Goal: Task Accomplishment & Management: Use online tool/utility

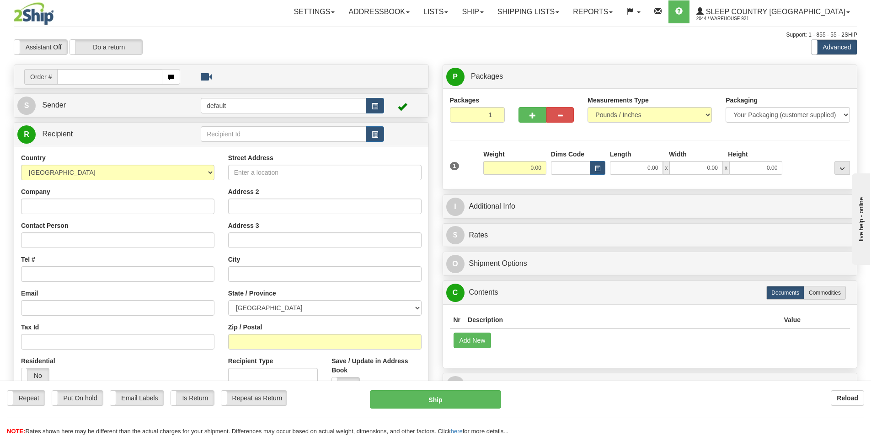
drag, startPoint x: 0, startPoint y: 0, endPoint x: 106, endPoint y: 81, distance: 133.5
click at [106, 81] on input "text" at bounding box center [109, 77] width 105 height 16
type input "9000H988167"
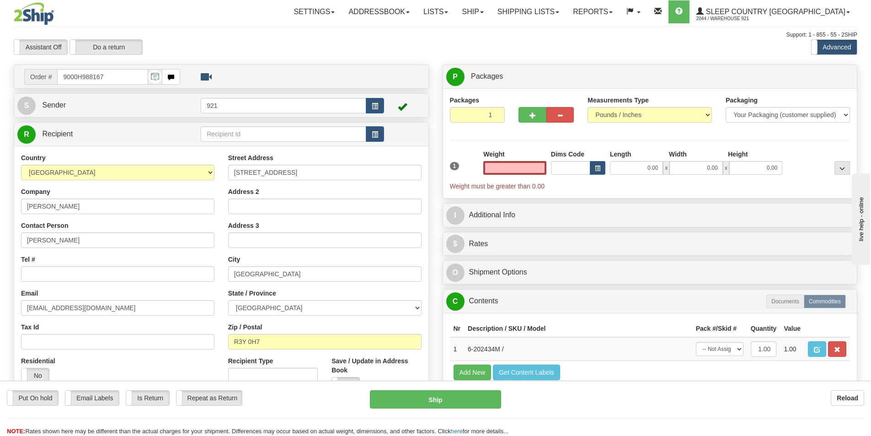
type input "0.00"
click at [646, 168] on input "0.00" at bounding box center [636, 168] width 53 height 14
click at [646, 168] on input "Length" at bounding box center [636, 168] width 53 height 14
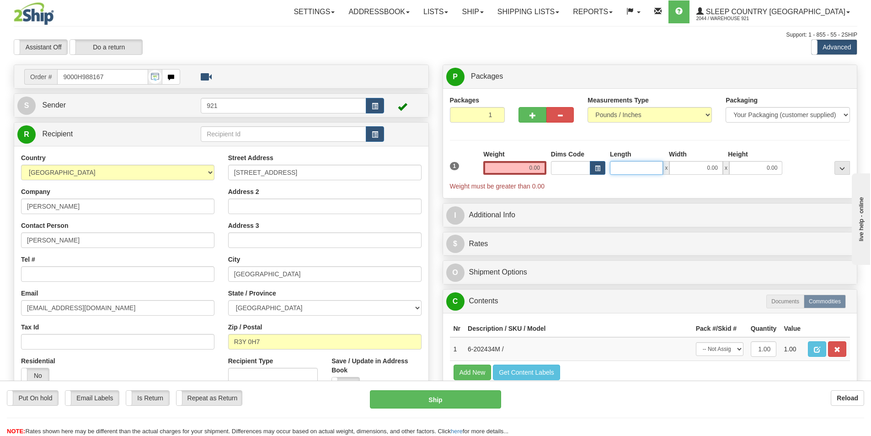
click at [646, 168] on input "Length" at bounding box center [636, 168] width 53 height 14
type input "0.00"
click at [539, 170] on input "0.00" at bounding box center [514, 168] width 63 height 14
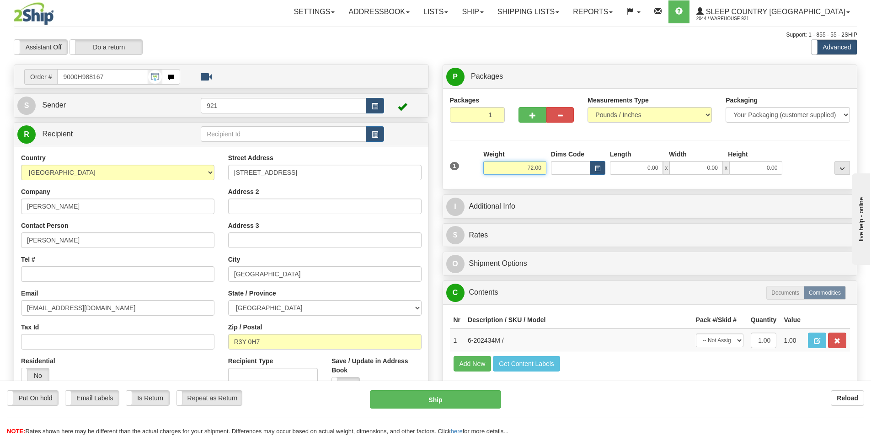
type input "72.00"
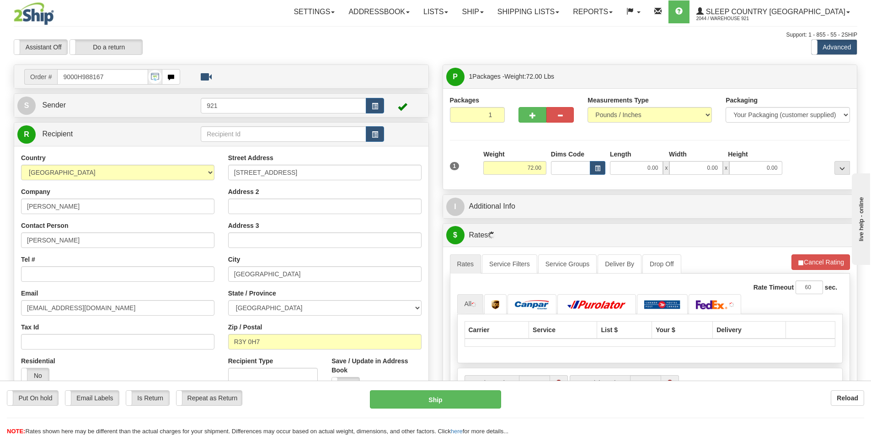
click at [645, 176] on div "1 Weight 72.00 Dims Code x x" at bounding box center [650, 166] width 405 height 32
click at [645, 165] on input "0.00" at bounding box center [636, 168] width 53 height 14
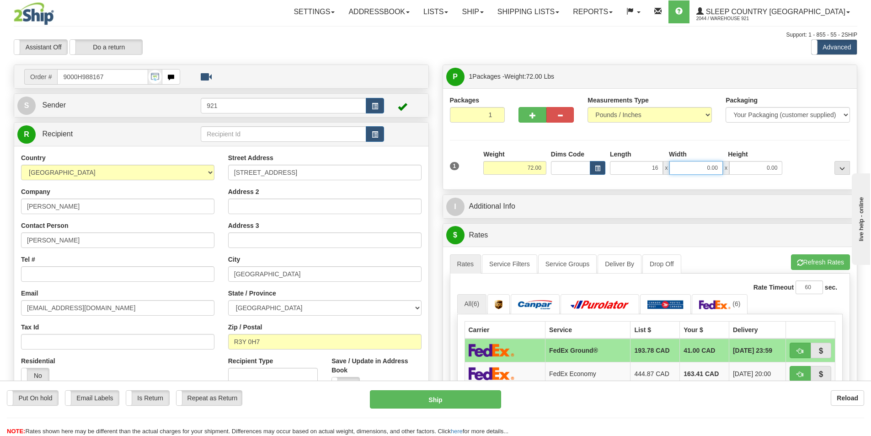
type input "16.00"
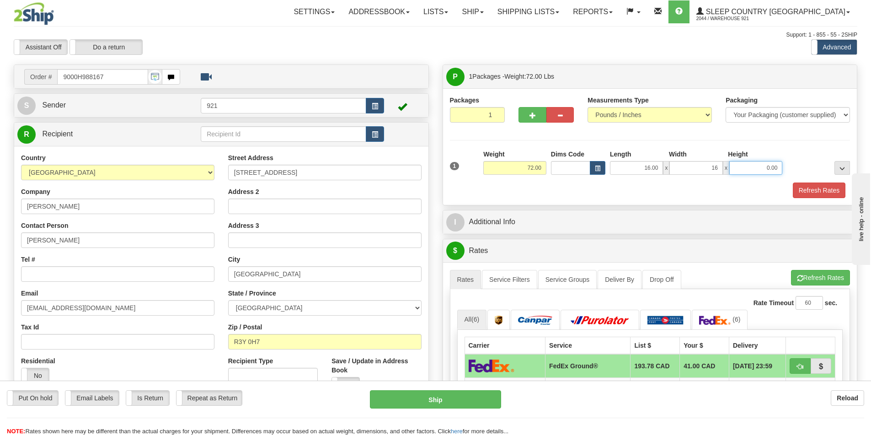
type input "16.00"
type input "40.00"
click at [819, 201] on div "Packages 1 1 Measurements Type" at bounding box center [650, 146] width 414 height 117
click at [818, 196] on button "Refresh Rates" at bounding box center [819, 190] width 53 height 16
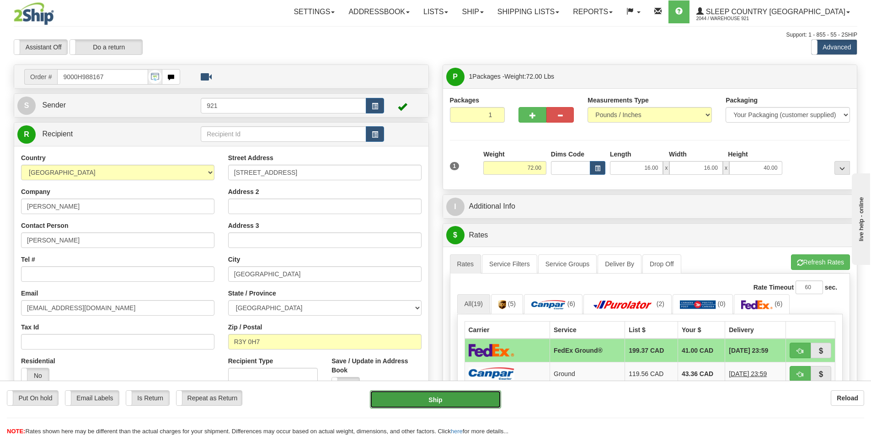
click at [475, 393] on button "Ship" at bounding box center [435, 399] width 131 height 18
type input "92"
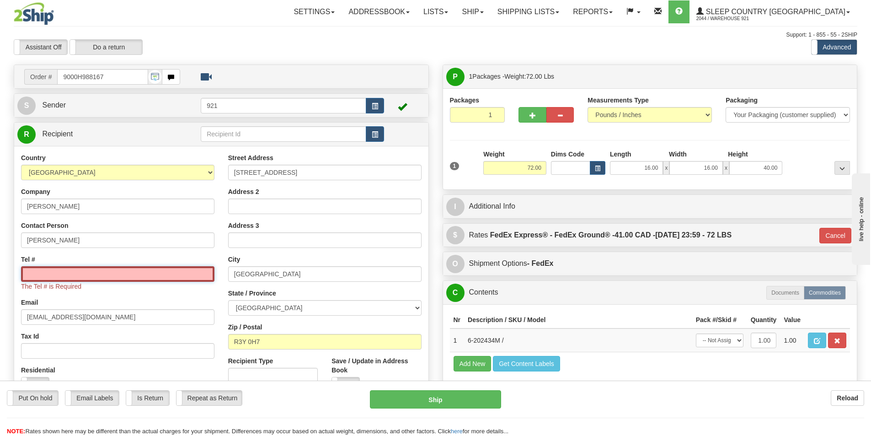
click at [137, 274] on input "Tel #" at bounding box center [117, 274] width 193 height 16
click at [125, 268] on input "Tel #" at bounding box center [117, 274] width 193 height 16
click at [121, 273] on input "Tel #" at bounding box center [117, 274] width 193 height 16
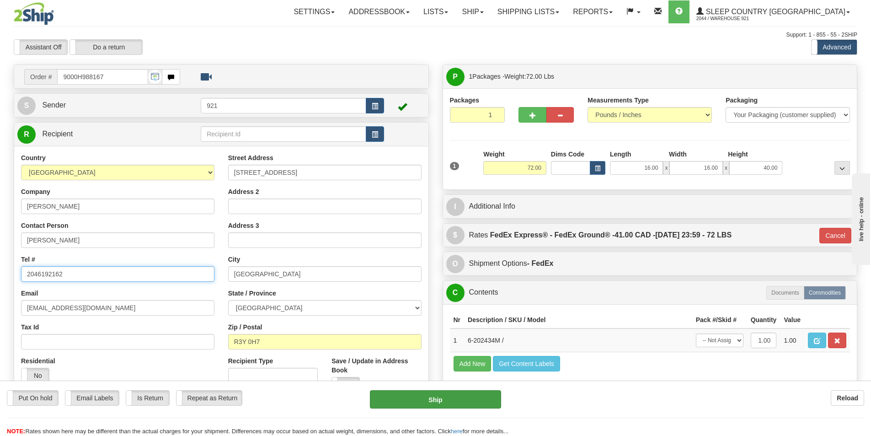
type input "2046192162"
click at [469, 399] on button "Ship" at bounding box center [435, 399] width 131 height 18
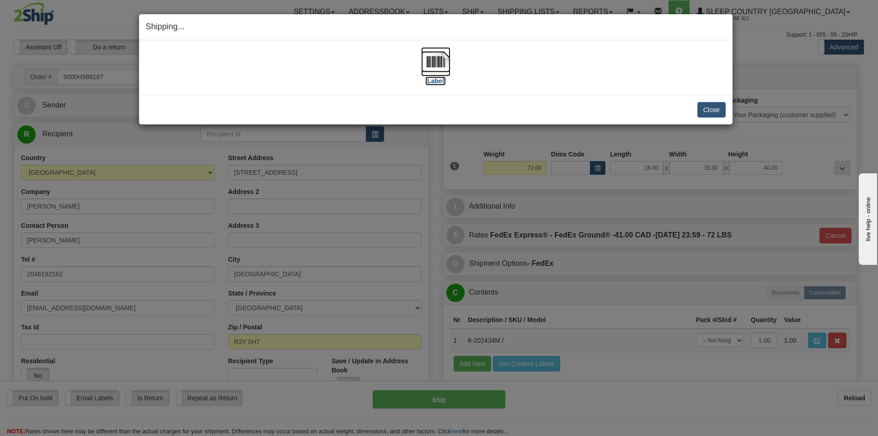
click at [434, 59] on img at bounding box center [435, 61] width 29 height 29
click at [716, 114] on button "Close" at bounding box center [711, 110] width 28 height 16
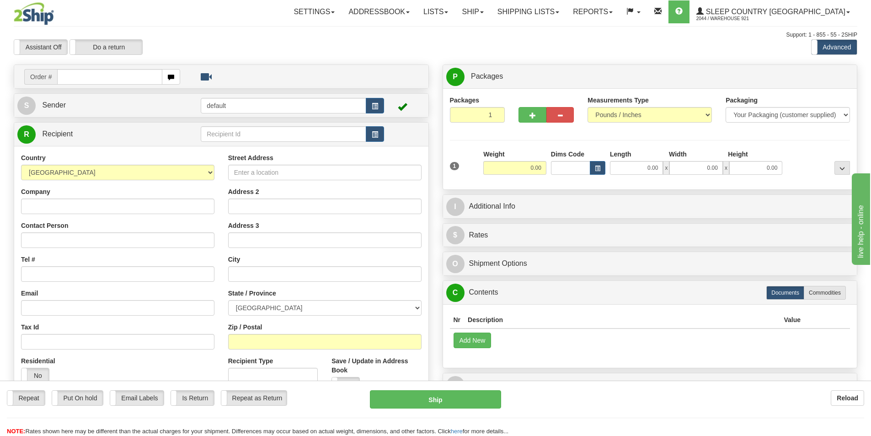
click at [133, 80] on input "text" at bounding box center [109, 77] width 105 height 16
type input "9007H899841"
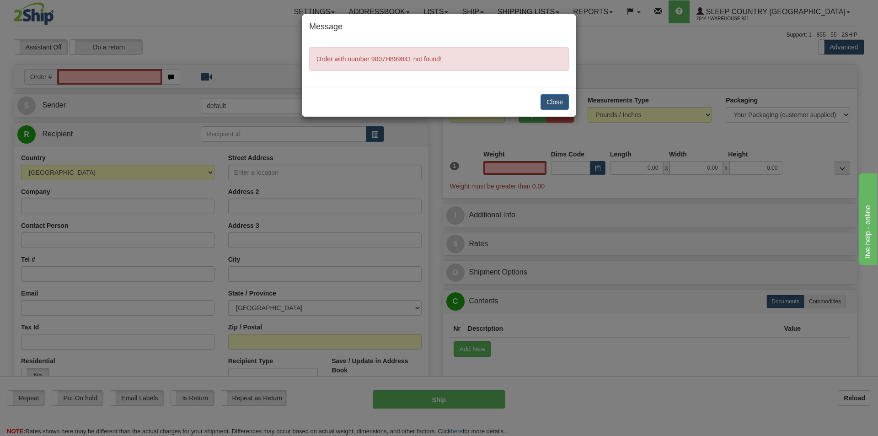
type input "0.00"
click at [565, 103] on button "Close" at bounding box center [555, 102] width 28 height 16
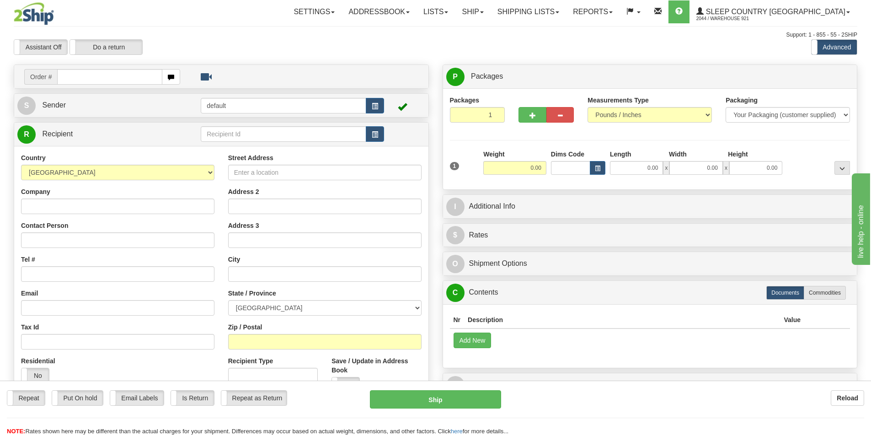
click at [114, 70] on input "text" at bounding box center [109, 77] width 105 height 16
type input "9007H988941"
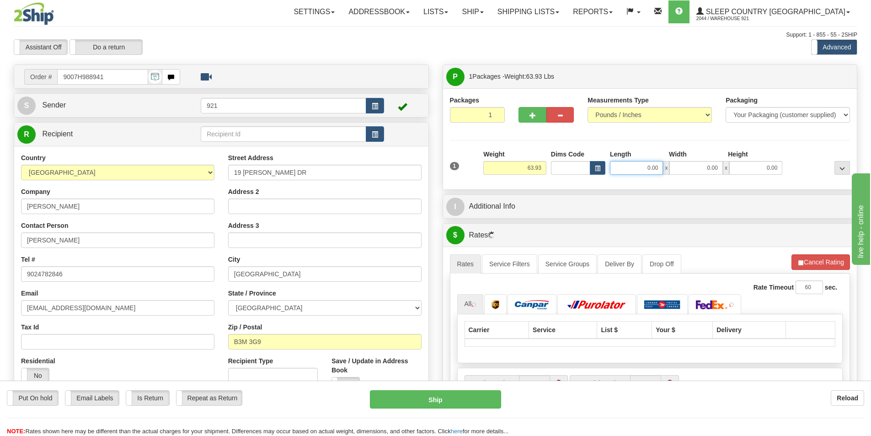
click at [643, 168] on input "0.00" at bounding box center [636, 168] width 53 height 14
type input "0.00"
click at [535, 117] on span "button" at bounding box center [533, 116] width 6 height 6
type input "2"
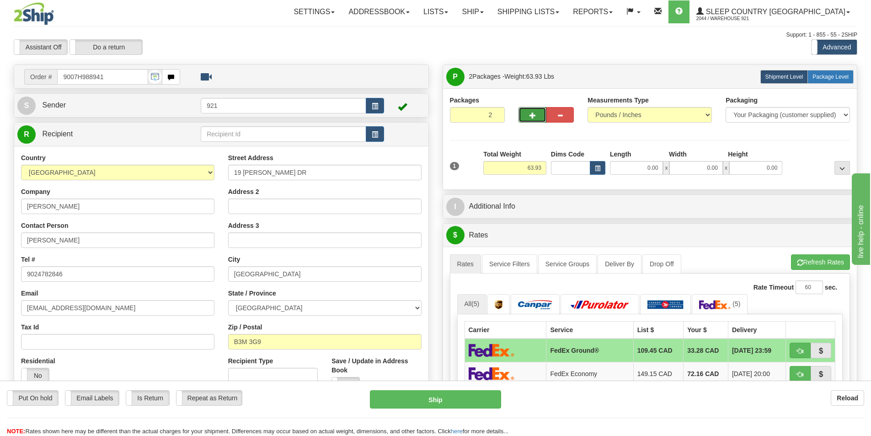
click at [816, 74] on span "Package Level" at bounding box center [831, 77] width 36 height 6
radio input "true"
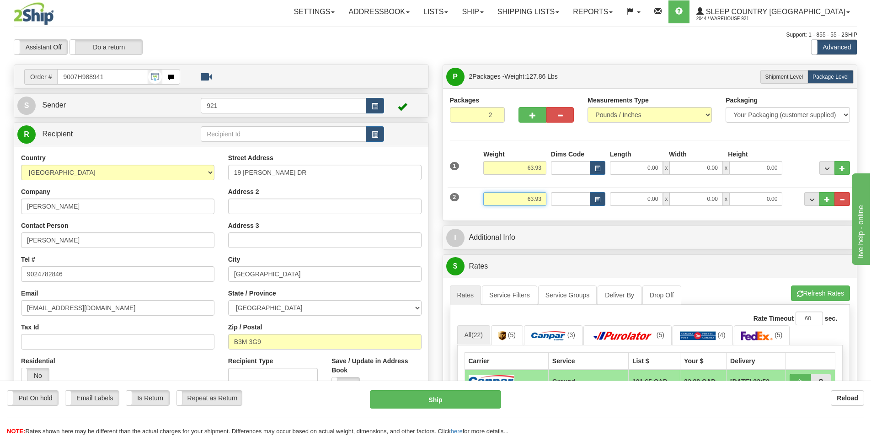
drag, startPoint x: 545, startPoint y: 200, endPoint x: 509, endPoint y: 196, distance: 36.4
click at [509, 196] on input "63.93" at bounding box center [514, 199] width 63 height 14
type input "3.93"
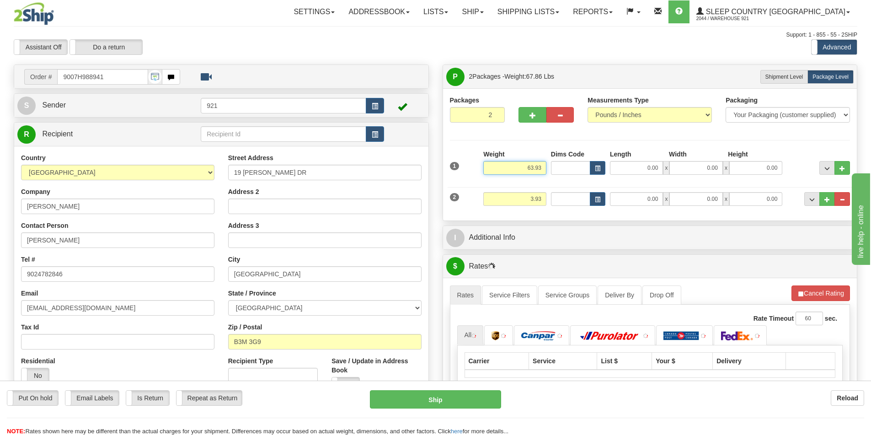
drag, startPoint x: 542, startPoint y: 165, endPoint x: 512, endPoint y: 171, distance: 30.8
click at [512, 171] on input "63.93" at bounding box center [514, 168] width 63 height 14
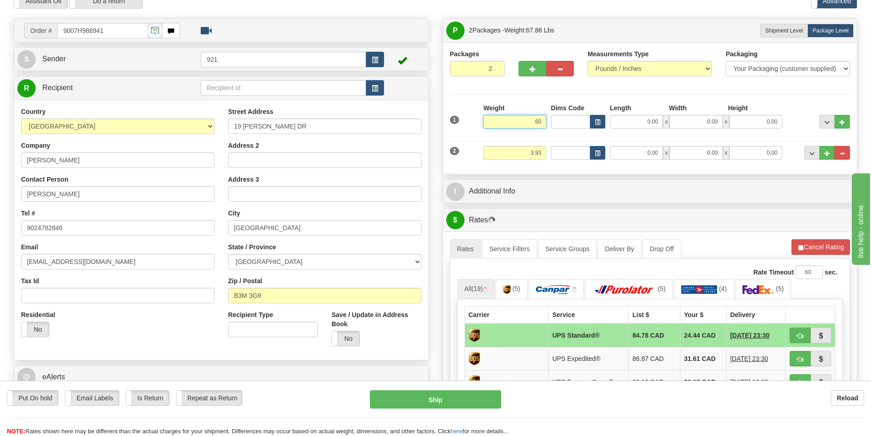
scroll to position [137, 0]
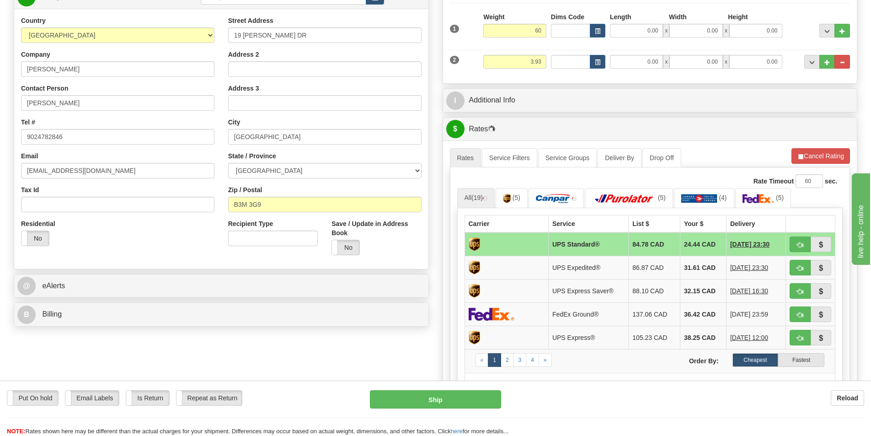
type input "60.00"
click at [655, 72] on div "2 Weight 3.93 Dims Code Length Width Height" at bounding box center [650, 60] width 405 height 31
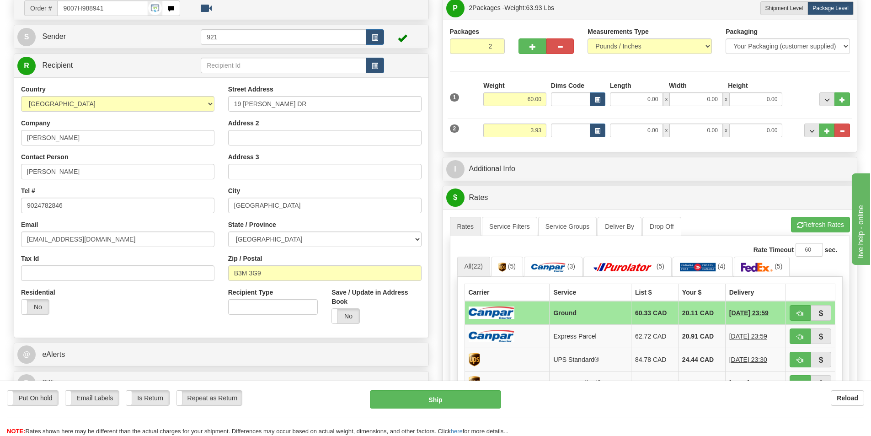
scroll to position [0, 0]
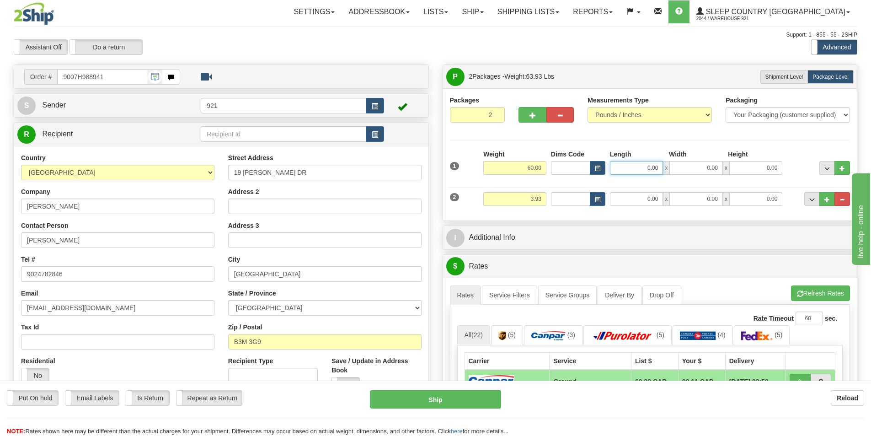
click at [647, 169] on input "0.00" at bounding box center [636, 168] width 53 height 14
type input "19.00"
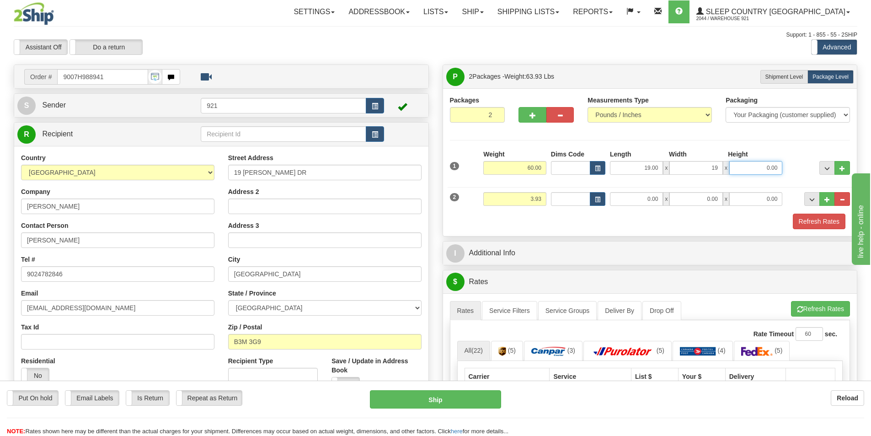
type input "19.00"
type input "41.00"
click at [639, 200] on input "0.00" at bounding box center [636, 199] width 53 height 14
type input "3.00"
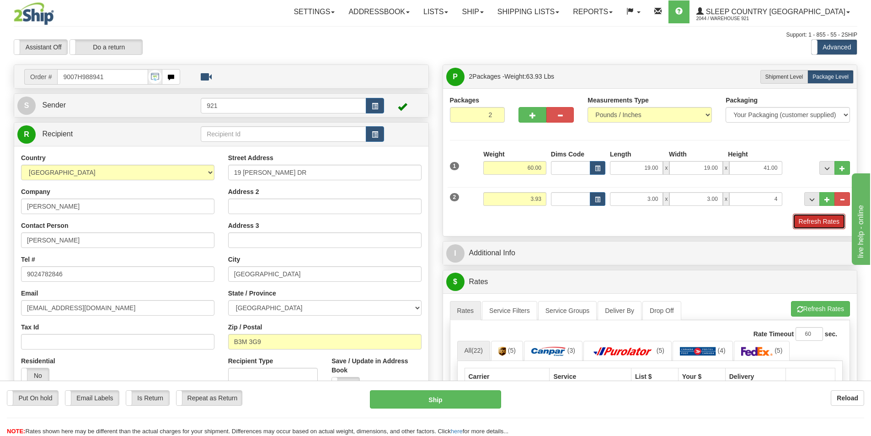
type input "4.00"
click at [821, 224] on button "Refresh Rates" at bounding box center [819, 222] width 53 height 16
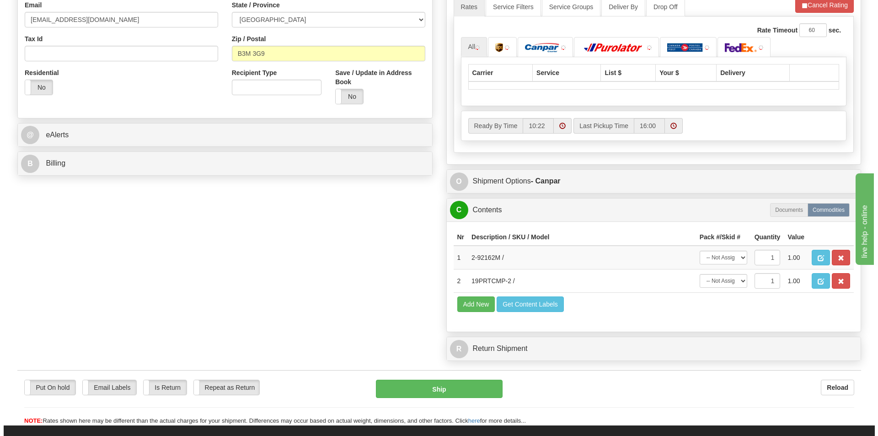
scroll to position [366, 0]
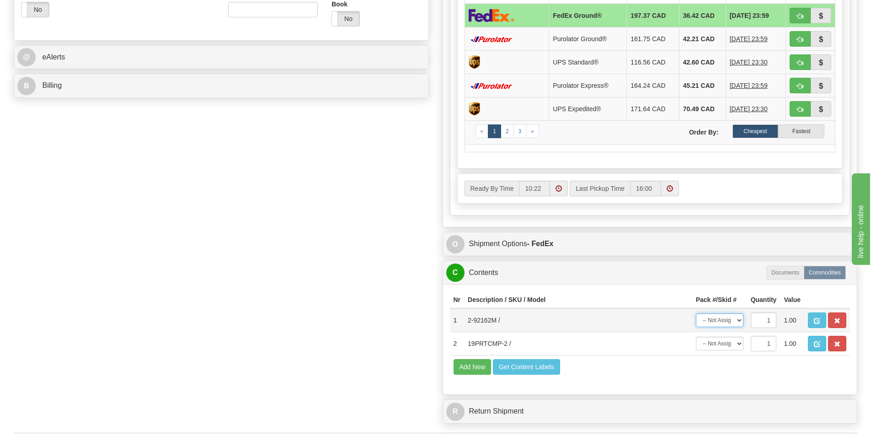
click at [732, 326] on select "-- Not Assigned -- Package 1 Package 2" at bounding box center [720, 320] width 48 height 14
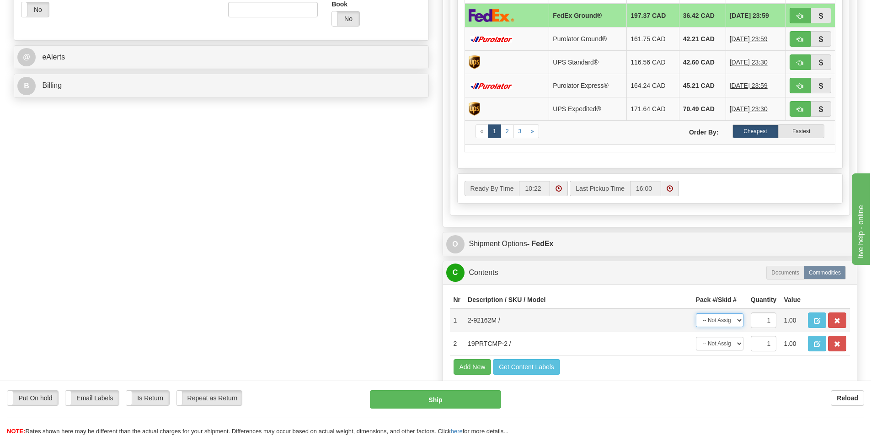
select select "0"
click at [696, 313] on select "-- Not Assigned -- Package 1 Package 2" at bounding box center [720, 320] width 48 height 14
click at [724, 341] on select "-- Not Assigned -- Package 1 Package 2" at bounding box center [720, 344] width 48 height 14
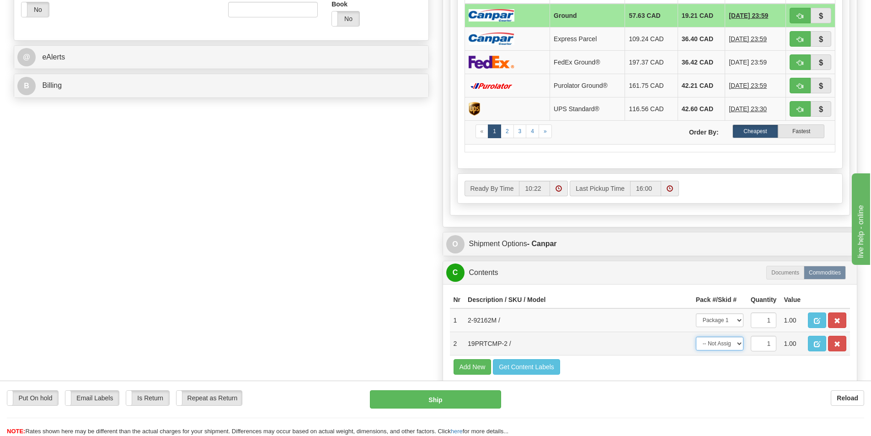
select select "1"
click at [696, 337] on select "-- Not Assigned -- Package 1 Package 2" at bounding box center [720, 344] width 48 height 14
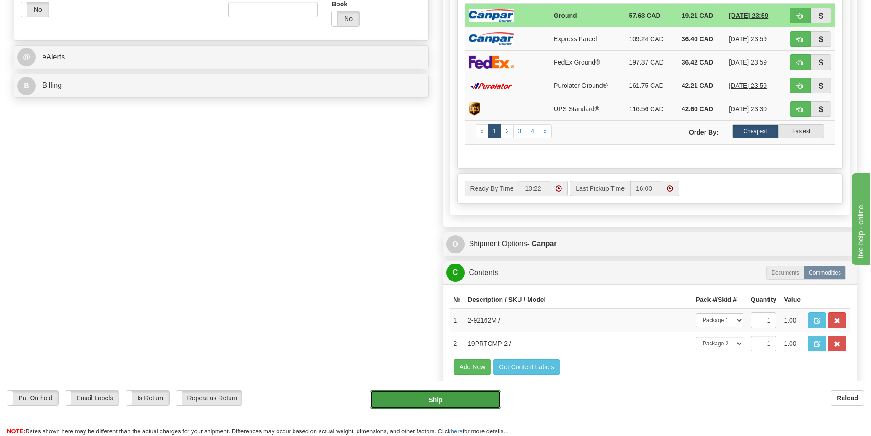
click at [491, 397] on button "Ship" at bounding box center [435, 399] width 131 height 18
type input "1"
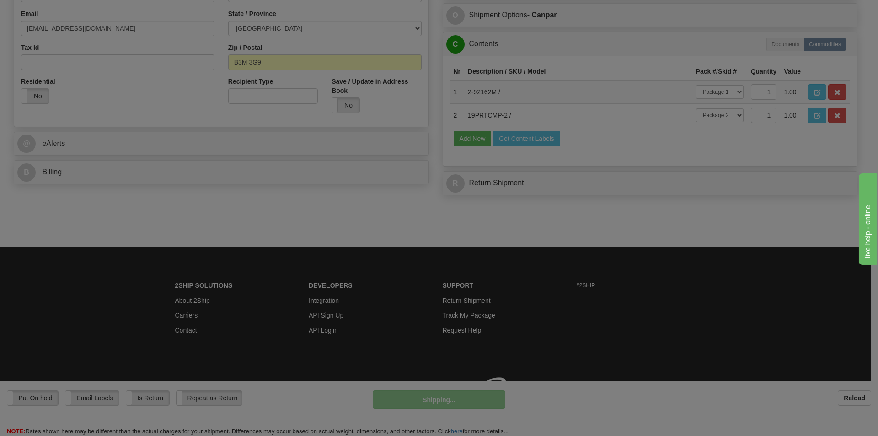
scroll to position [293, 0]
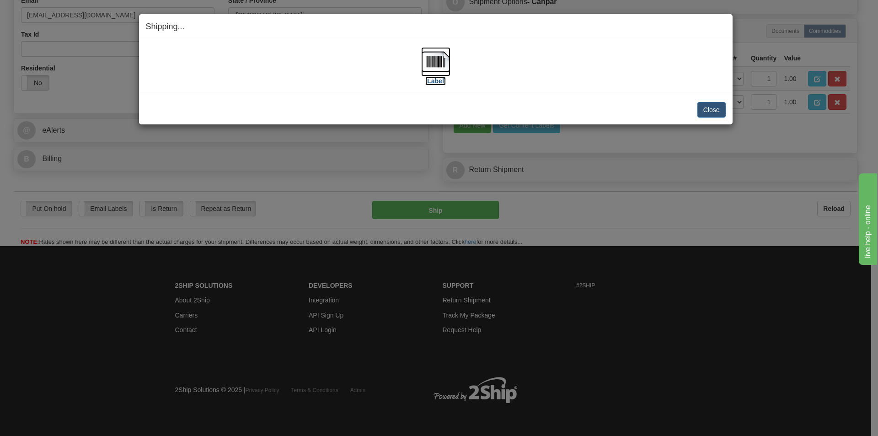
click at [449, 60] on img at bounding box center [435, 61] width 29 height 29
click at [683, 104] on div "Close Cancel" at bounding box center [436, 110] width 580 height 16
click at [707, 107] on button "Close" at bounding box center [711, 110] width 28 height 16
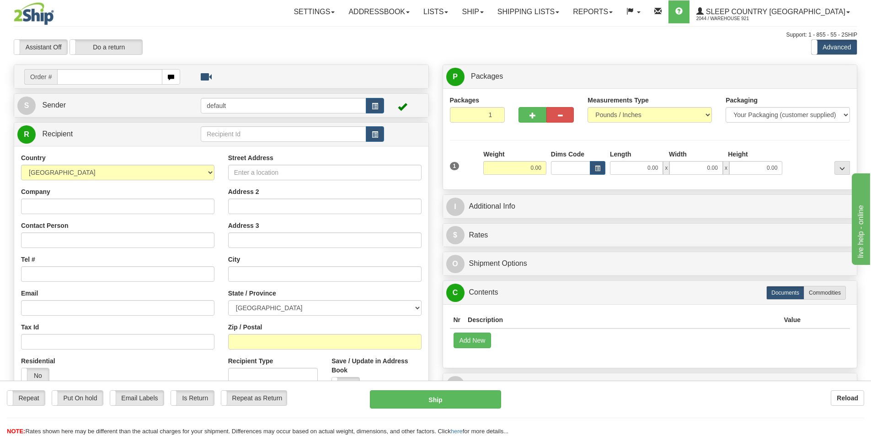
click at [129, 85] on td "Order #" at bounding box center [221, 76] width 408 height 19
click at [128, 82] on input "text" at bounding box center [109, 77] width 105 height 16
click at [129, 80] on input "text" at bounding box center [109, 77] width 105 height 16
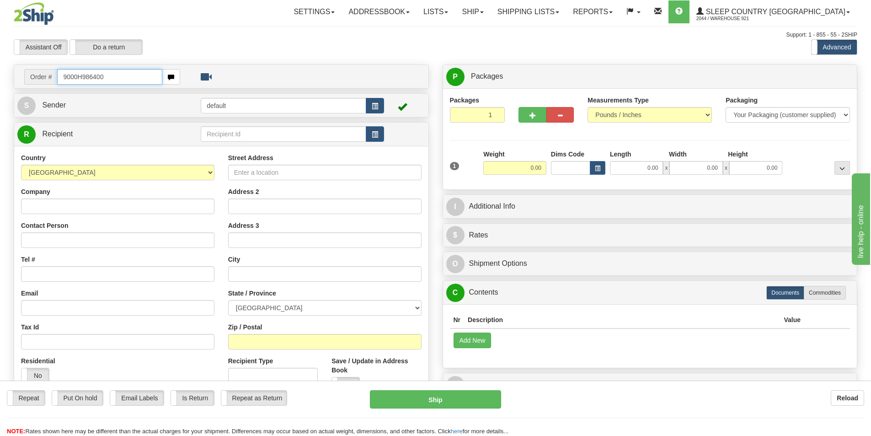
type input "9000H986400"
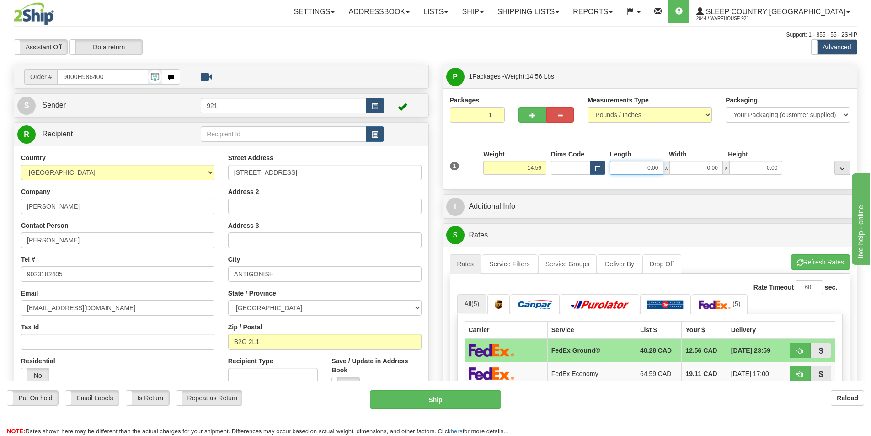
click at [646, 166] on input "0.00" at bounding box center [636, 168] width 53 height 14
click at [642, 169] on input "Length" at bounding box center [636, 168] width 53 height 14
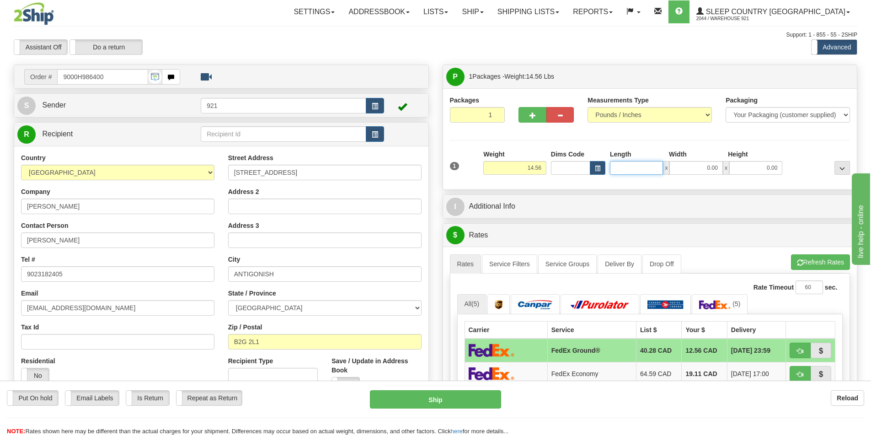
click at [642, 169] on input "Length" at bounding box center [636, 168] width 53 height 14
type input "5.00"
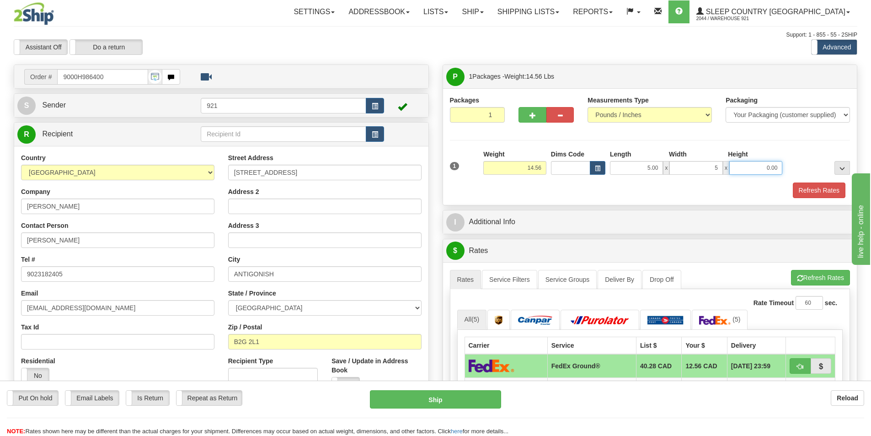
type input "5.00"
type input "8"
type input "9.00"
drag, startPoint x: 720, startPoint y: 164, endPoint x: 681, endPoint y: 165, distance: 39.8
click at [681, 165] on input "5.00" at bounding box center [696, 168] width 53 height 14
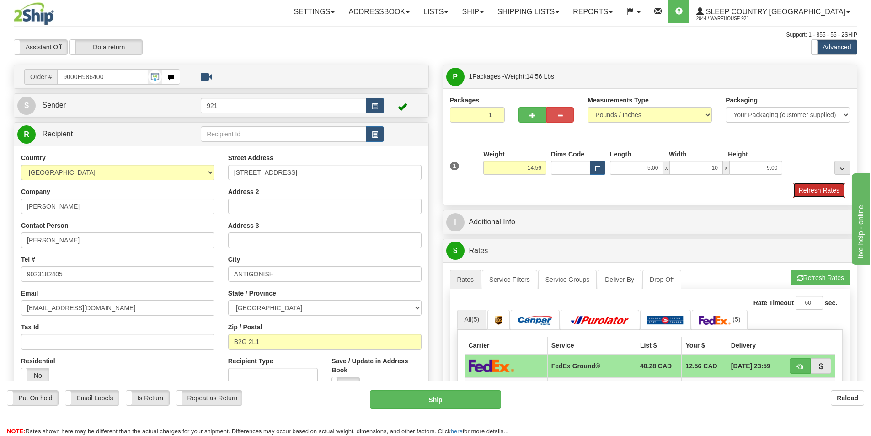
type input "10.00"
click at [826, 187] on button "Refresh Rates" at bounding box center [819, 190] width 53 height 16
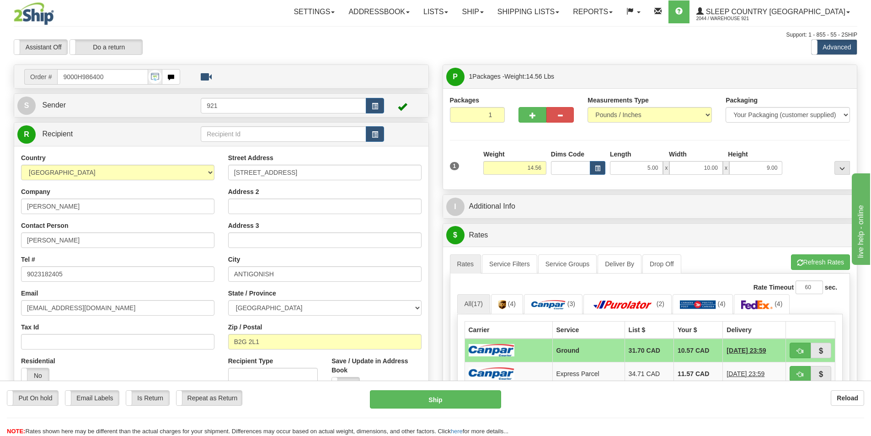
click at [633, 178] on div "1 Weight 14.56 Dims Code x x" at bounding box center [650, 166] width 405 height 32
click at [464, 407] on button "Ship" at bounding box center [435, 399] width 131 height 18
type input "1"
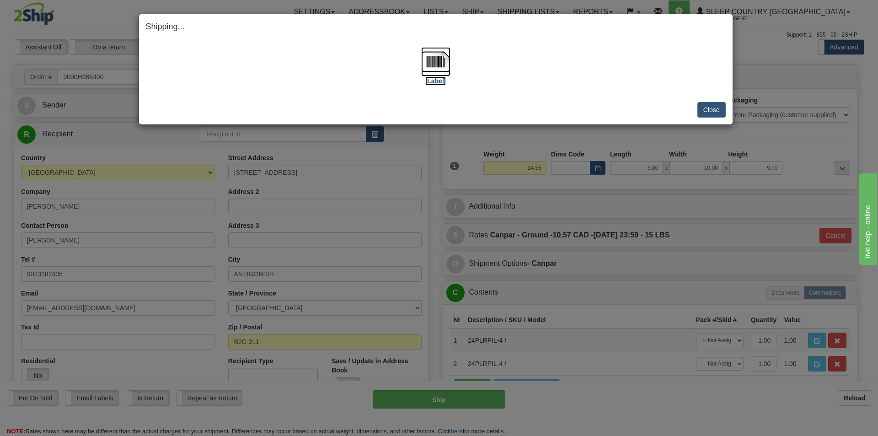
click at [433, 64] on img at bounding box center [435, 61] width 29 height 29
click at [618, 114] on div "Close Cancel" at bounding box center [436, 110] width 580 height 16
click at [716, 108] on button "Close" at bounding box center [711, 110] width 28 height 16
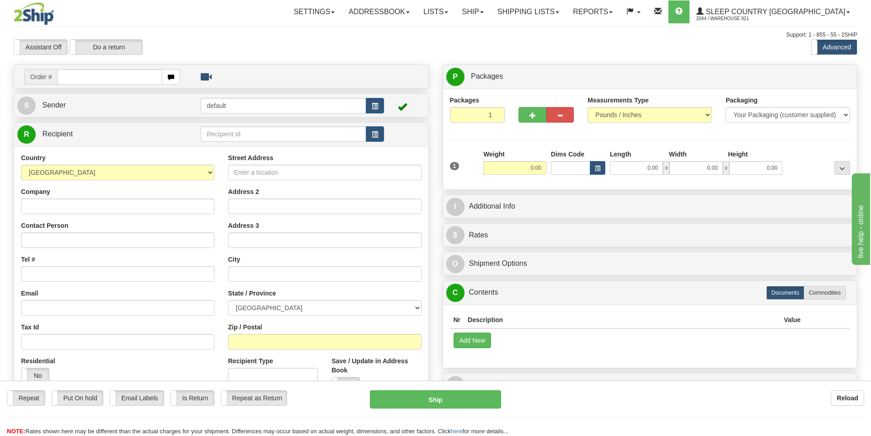
click at [117, 79] on input "text" at bounding box center [109, 77] width 105 height 16
type input "9000H986485"
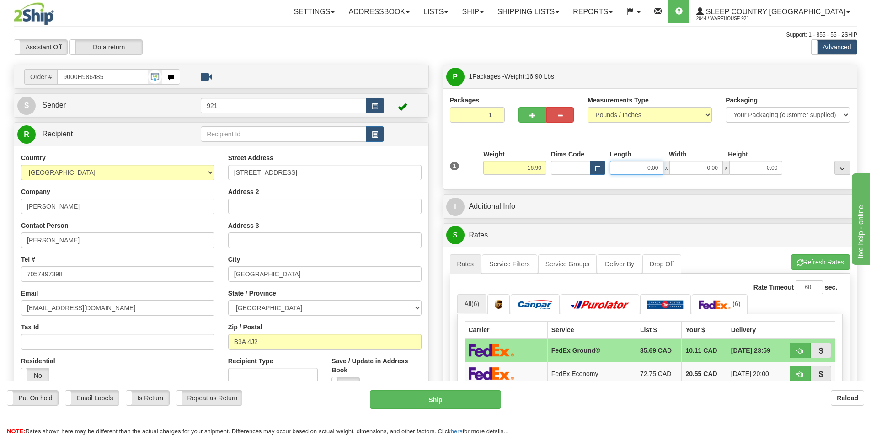
click at [642, 166] on input "0.00" at bounding box center [636, 168] width 53 height 14
click at [642, 166] on input "Length" at bounding box center [636, 168] width 53 height 14
click at [634, 173] on input "Length" at bounding box center [636, 168] width 53 height 14
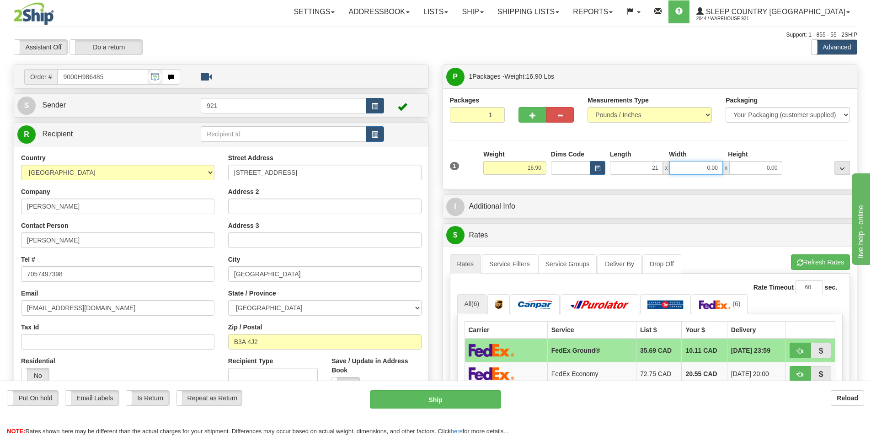
type input "21.00"
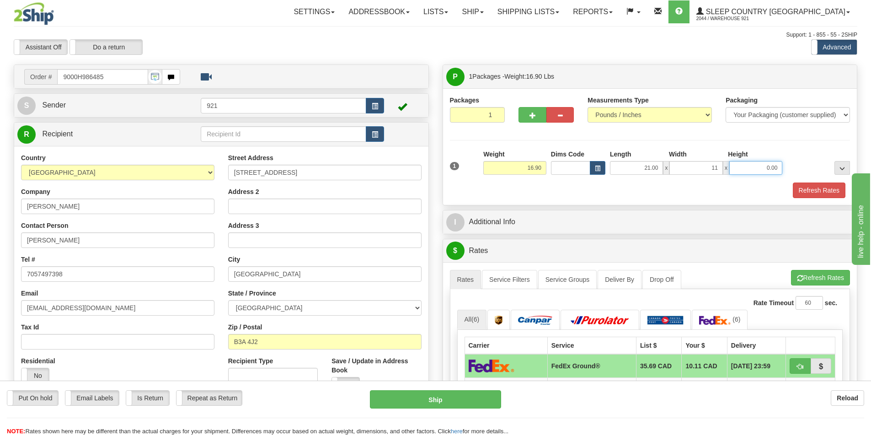
type input "11.00"
type input "15.00"
click at [816, 189] on button "Refresh Rates" at bounding box center [819, 190] width 53 height 16
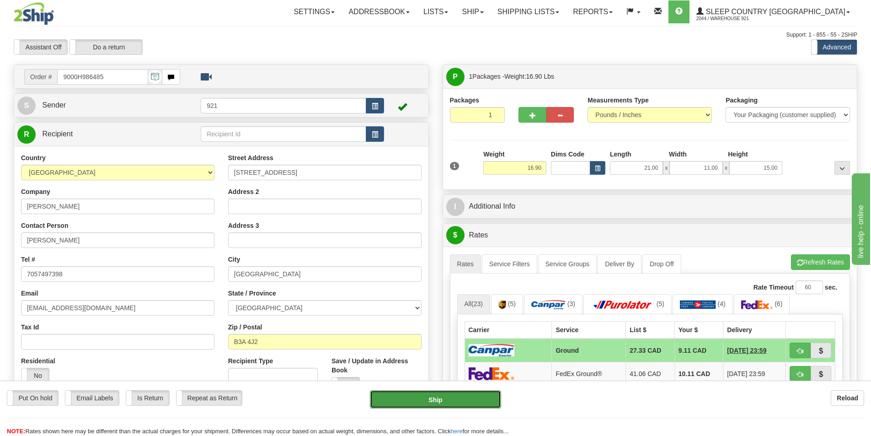
click at [474, 408] on button "Ship" at bounding box center [435, 399] width 131 height 18
type input "1"
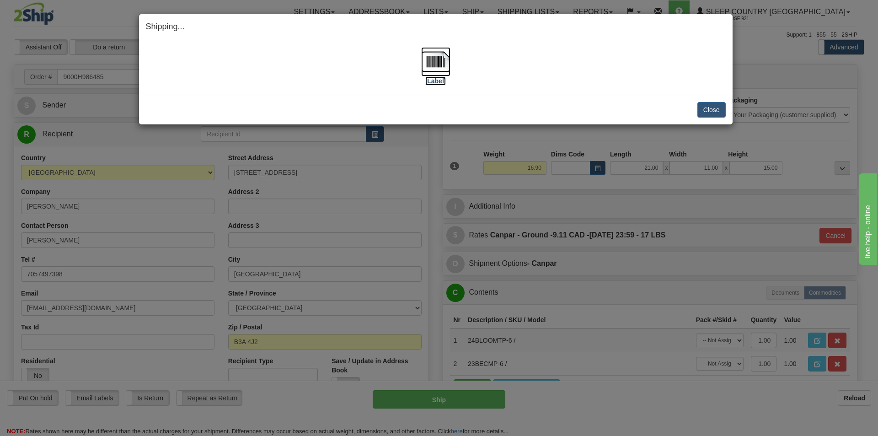
click at [428, 67] on img at bounding box center [435, 61] width 29 height 29
click at [638, 92] on div "[Label] IMPORTANT NOTICE Embassy / Consulate / Government Building / Hospital C…" at bounding box center [436, 67] width 594 height 54
click at [709, 117] on button "Close" at bounding box center [711, 110] width 28 height 16
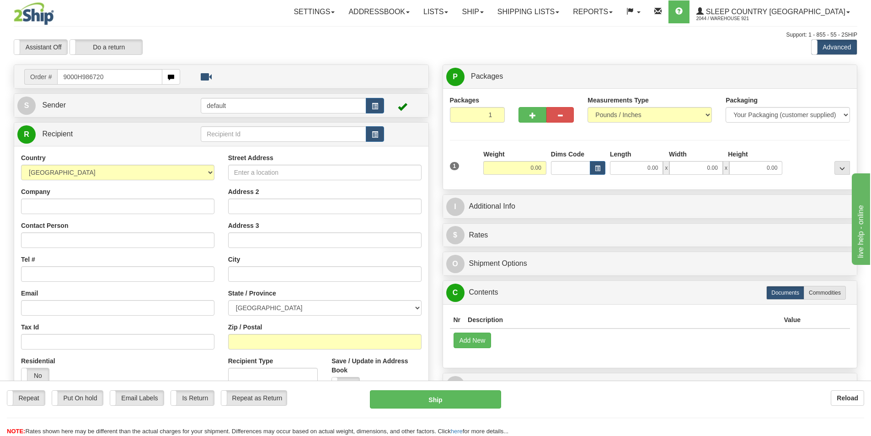
type input "9000H986720"
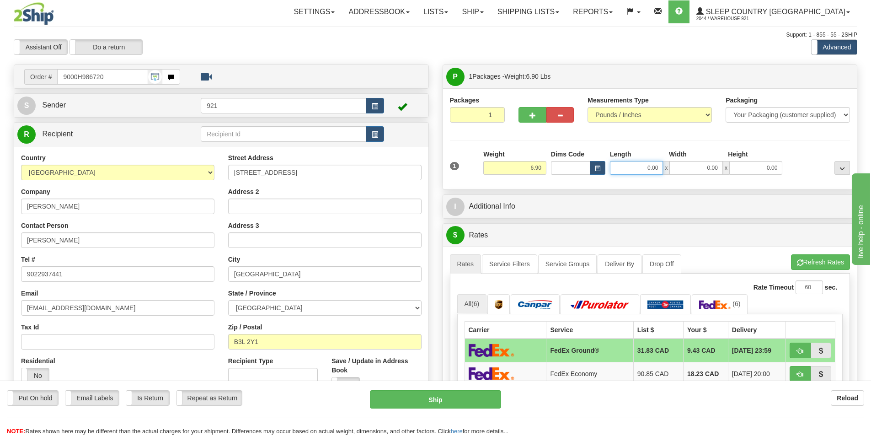
click at [638, 166] on input "0.00" at bounding box center [636, 168] width 53 height 14
type input "6.00"
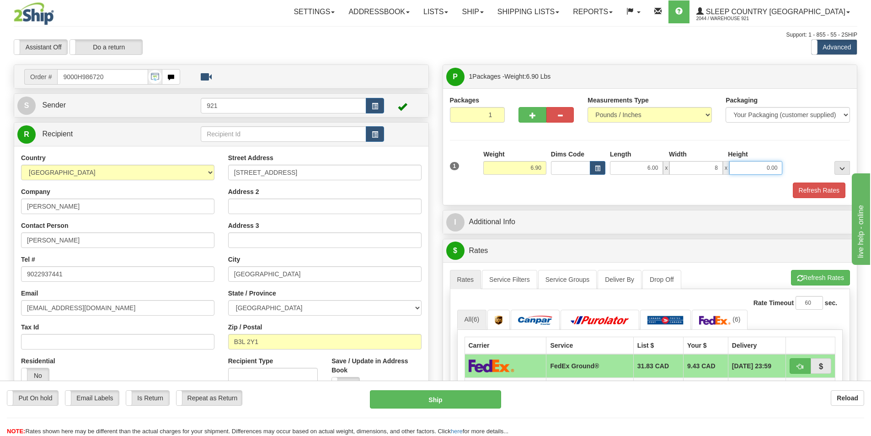
type input "8.00"
type input "5.00"
drag, startPoint x: 819, startPoint y: 208, endPoint x: 821, endPoint y: 199, distance: 9.4
click at [819, 208] on div "P Packages 1 Packages - Weight: 6.90 Lbs Shipment Level Shipm. Package Level Pa…" at bounding box center [650, 422] width 429 height 717
click at [821, 194] on button "Refresh Rates" at bounding box center [819, 190] width 53 height 16
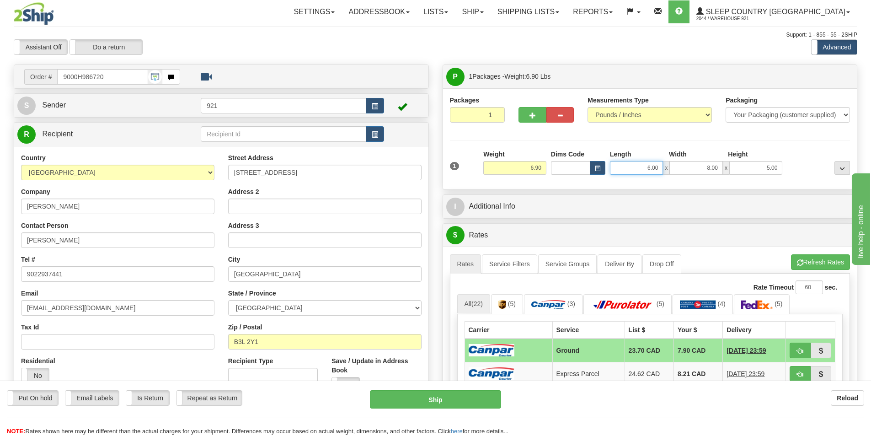
click at [638, 164] on input "6.00" at bounding box center [636, 168] width 53 height 14
click at [821, 264] on button "Refresh Rates" at bounding box center [820, 262] width 59 height 16
click at [475, 398] on button "Ship" at bounding box center [435, 399] width 131 height 18
type input "1"
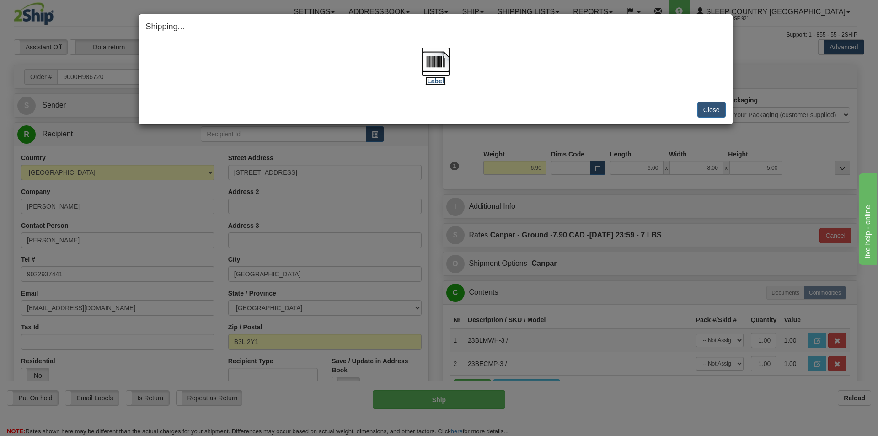
click at [425, 58] on img at bounding box center [435, 61] width 29 height 29
click at [723, 108] on button "Close" at bounding box center [711, 110] width 28 height 16
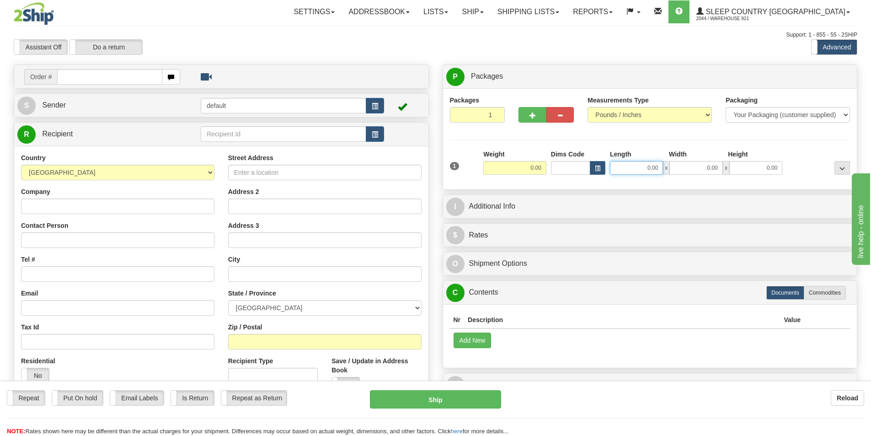
click at [655, 169] on input "0.00" at bounding box center [636, 168] width 53 height 14
type input "0.00"
click at [139, 69] on input "text" at bounding box center [109, 77] width 105 height 16
type input "9000H987698"
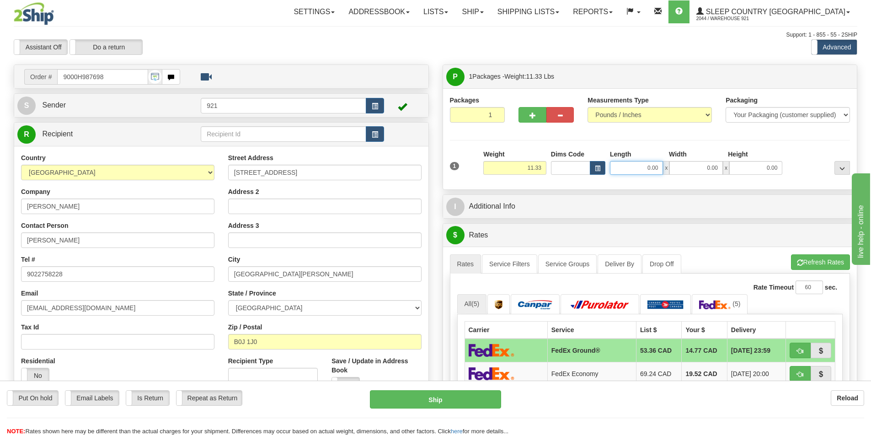
click at [660, 168] on input "0.00" at bounding box center [636, 168] width 53 height 14
type input "7.00"
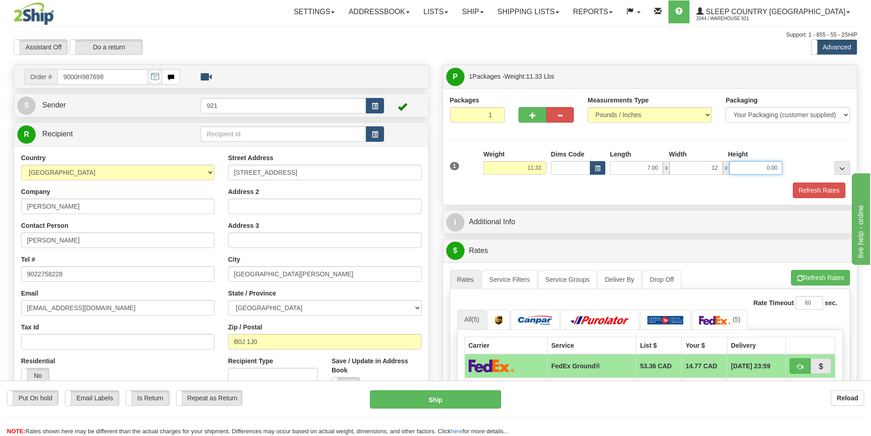
type input "12.00"
type input "8.00"
click at [826, 196] on button "Refresh Rates" at bounding box center [819, 190] width 53 height 16
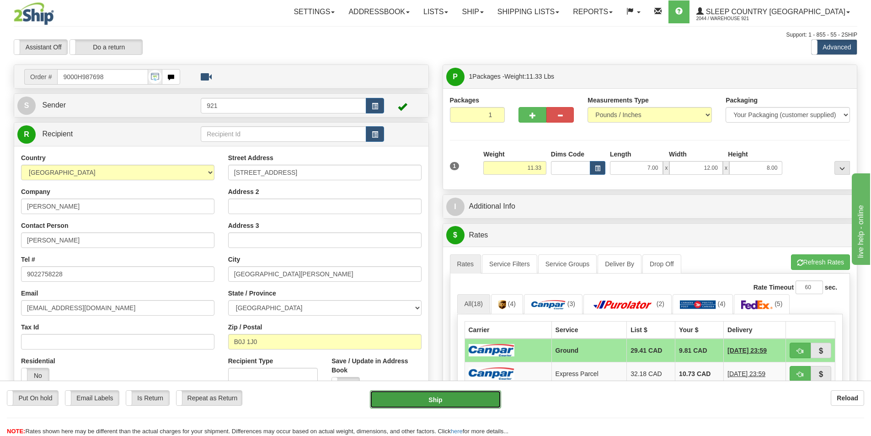
click at [488, 405] on button "Ship" at bounding box center [435, 399] width 131 height 18
type input "1"
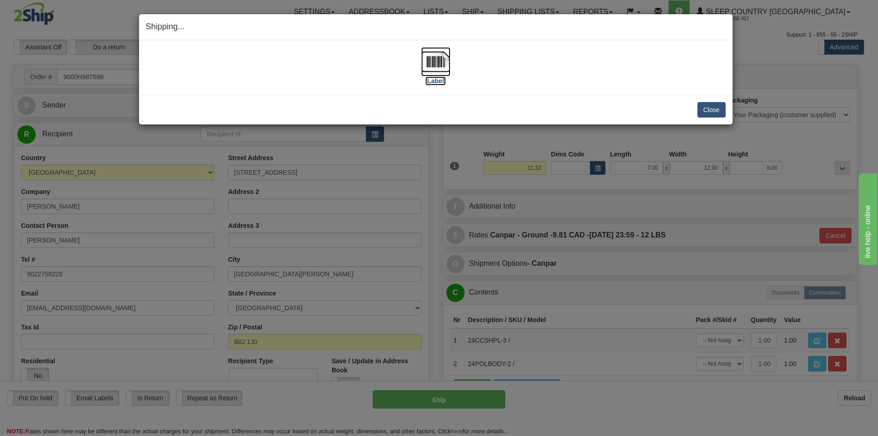
click at [448, 64] on img at bounding box center [435, 61] width 29 height 29
click at [629, 83] on div "[Label]" at bounding box center [436, 67] width 580 height 41
click at [710, 110] on button "Close" at bounding box center [711, 110] width 28 height 16
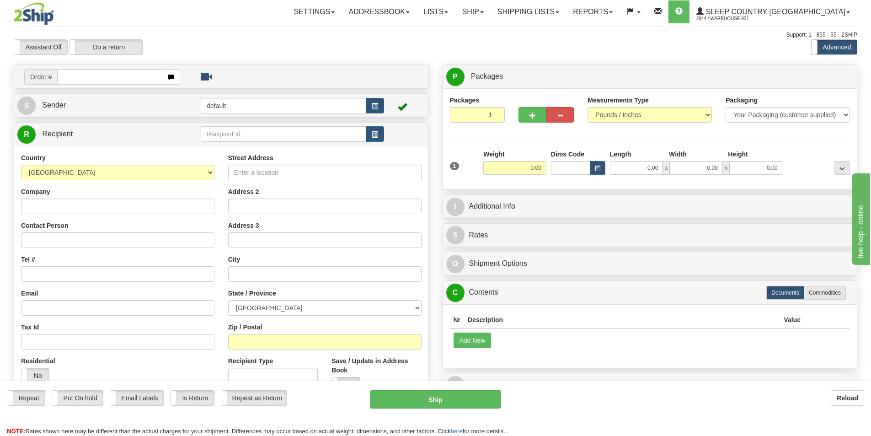
click at [120, 81] on input "text" at bounding box center [109, 77] width 105 height 16
type input "9000H989220"
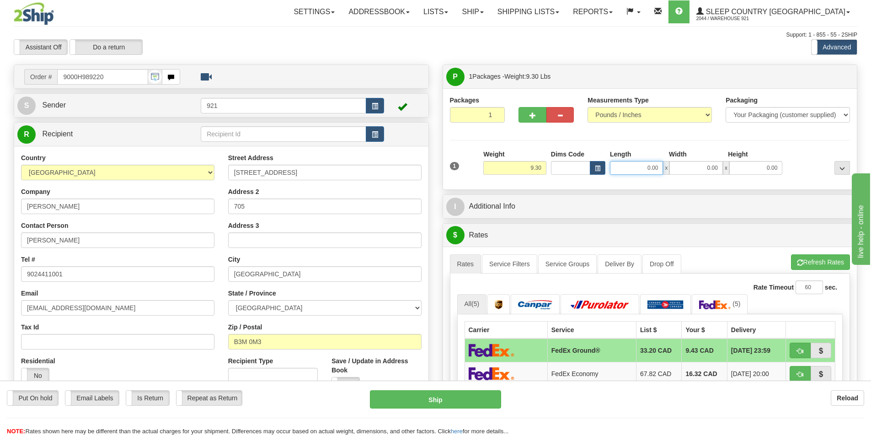
click at [648, 164] on input "0.00" at bounding box center [636, 168] width 53 height 14
type input "6.00"
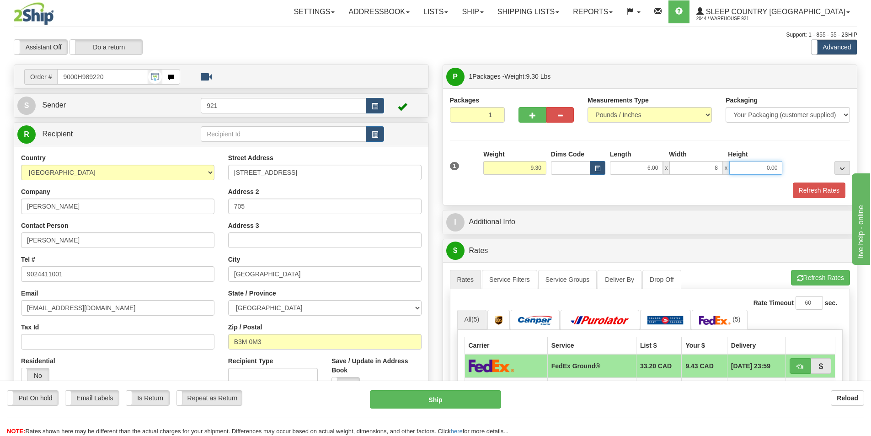
type input "8.00"
type input "10.00"
click at [822, 196] on button "Refresh Rates" at bounding box center [819, 190] width 53 height 16
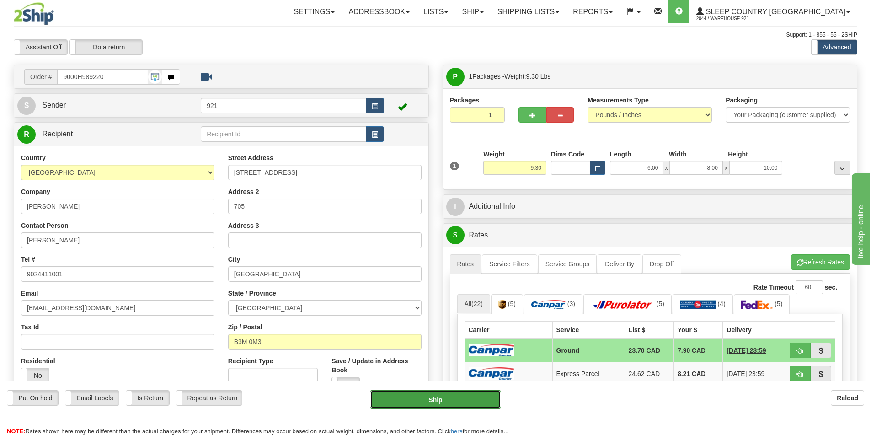
click at [478, 396] on button "Ship" at bounding box center [435, 399] width 131 height 18
type input "1"
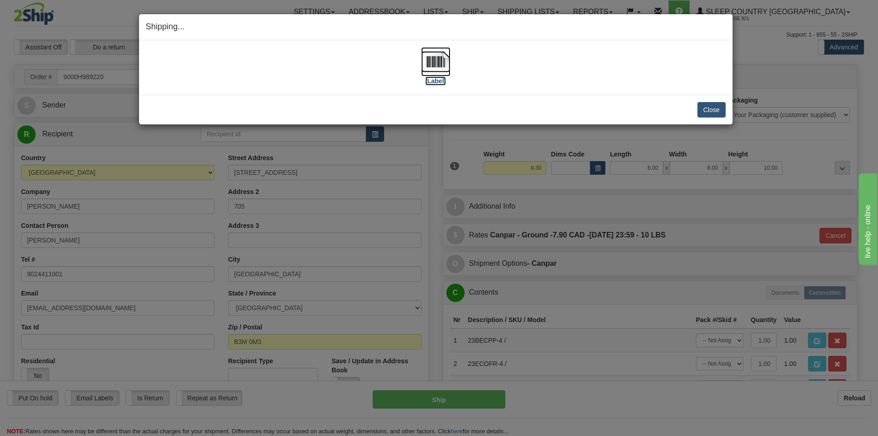
click at [431, 50] on img at bounding box center [435, 61] width 29 height 29
click at [723, 114] on button "Close" at bounding box center [711, 110] width 28 height 16
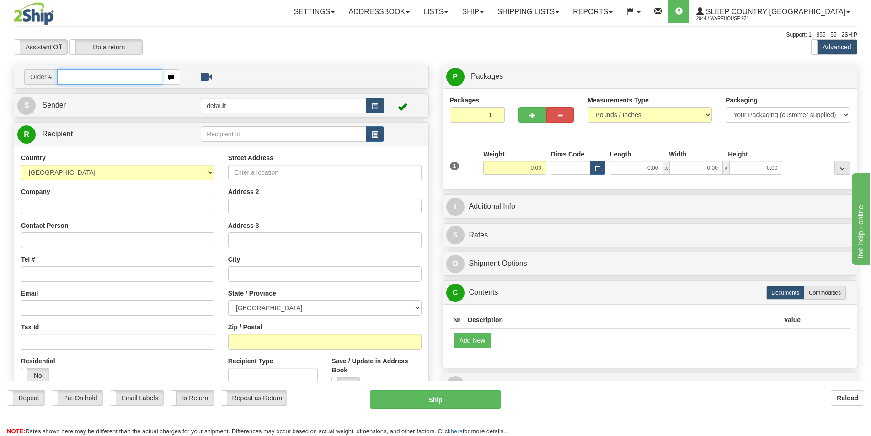
click at [118, 78] on input "text" at bounding box center [109, 77] width 105 height 16
type input "9007h973873"
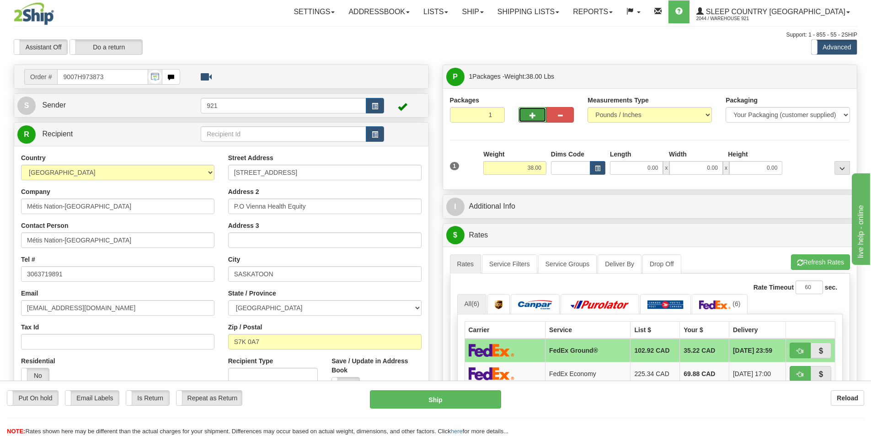
click at [533, 118] on span "button" at bounding box center [533, 116] width 6 height 6
type input "2"
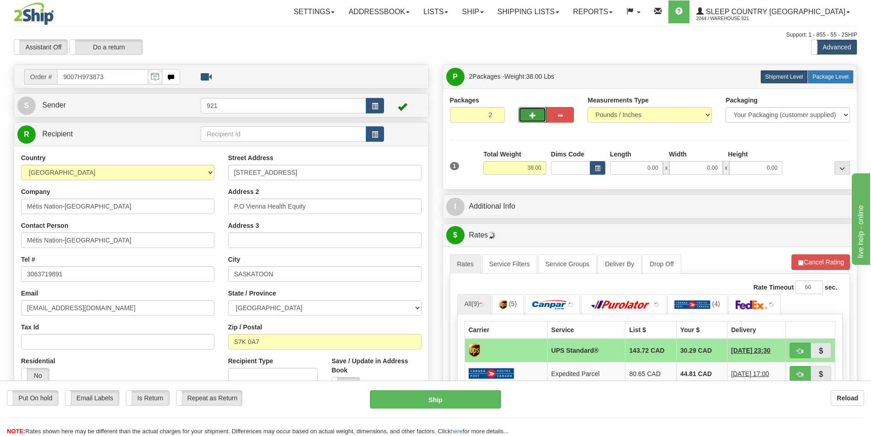
click at [828, 80] on label "Package Level Pack.." at bounding box center [831, 77] width 46 height 14
radio input "true"
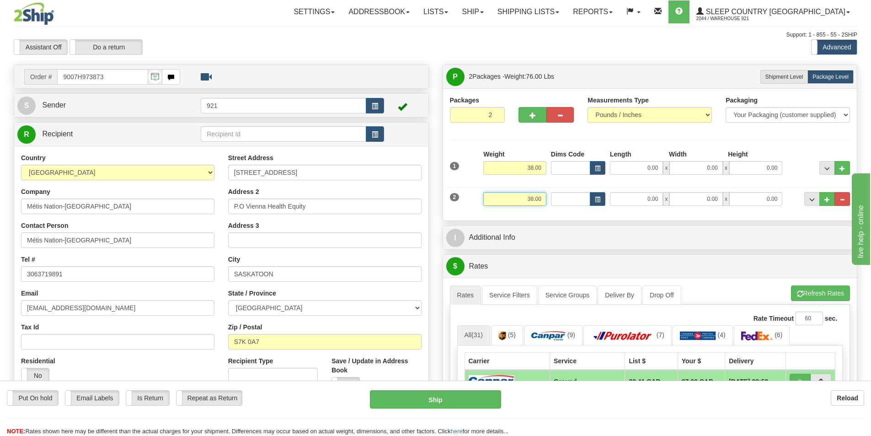
drag, startPoint x: 539, startPoint y: 199, endPoint x: 580, endPoint y: 198, distance: 41.2
click at [558, 198] on div "2 Weight 38.00 Dims Code Length Width Height" at bounding box center [650, 197] width 405 height 31
drag, startPoint x: 547, startPoint y: 200, endPoint x: 542, endPoint y: 198, distance: 5.1
click at [542, 199] on div "Weight 38.00" at bounding box center [515, 202] width 68 height 21
drag, startPoint x: 542, startPoint y: 198, endPoint x: 466, endPoint y: 198, distance: 75.9
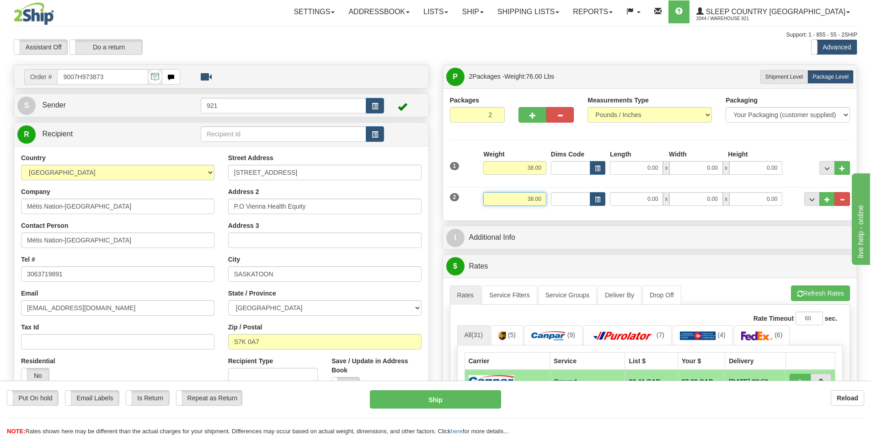
click at [463, 198] on div "2 Weight 38.00 Dims Code Length Width Height" at bounding box center [650, 197] width 405 height 31
type input "19.00"
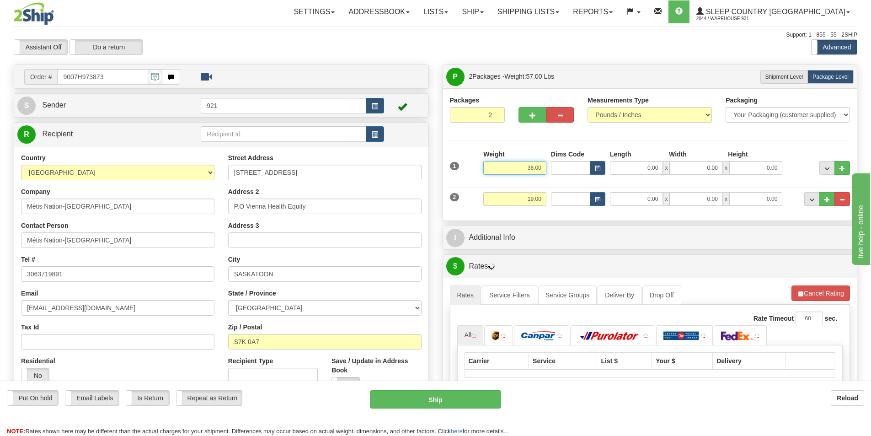
drag, startPoint x: 542, startPoint y: 166, endPoint x: 451, endPoint y: 166, distance: 91.9
click at [451, 166] on div "1 Weight 38.00 Dims Code x x" at bounding box center [650, 166] width 405 height 32
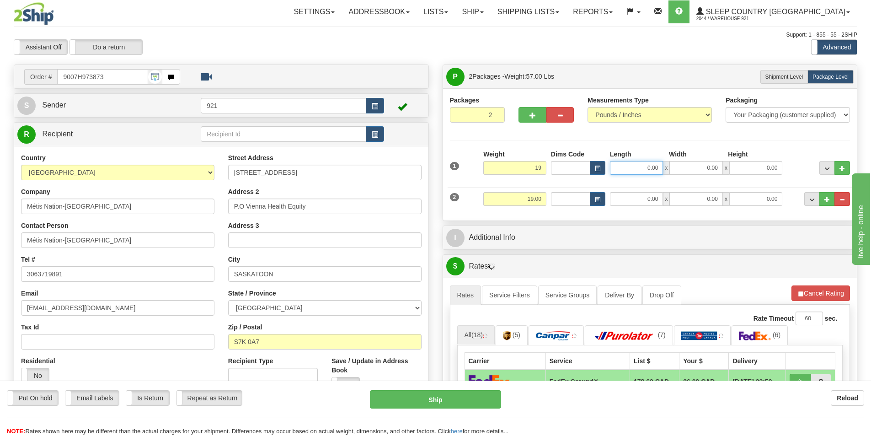
type input "19.00"
click at [653, 167] on input "0.00" at bounding box center [636, 168] width 53 height 14
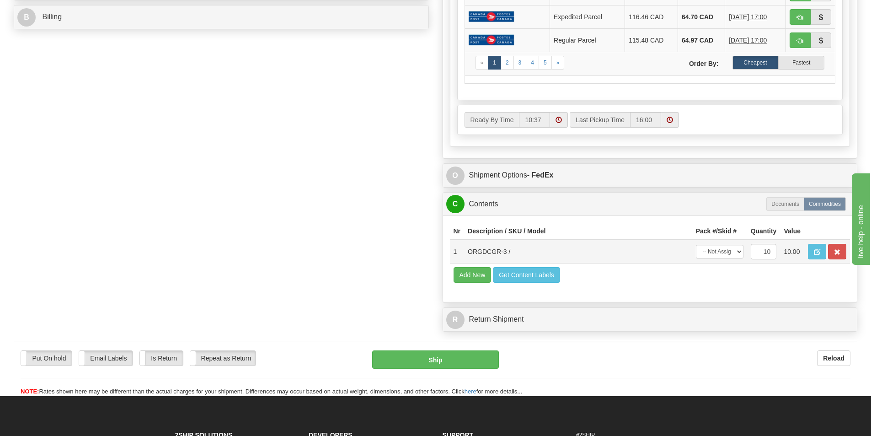
scroll to position [457, 0]
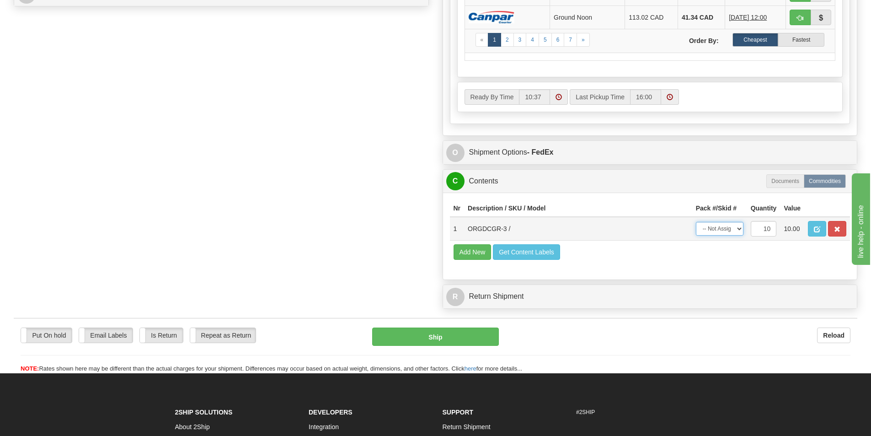
type input "0.00"
click at [730, 222] on select "-- Not Assigned -- Package 1 Package 2 Split" at bounding box center [720, 229] width 48 height 14
select select "SPLIT"
click at [696, 222] on select "-- Not Assigned -- Package 1 Package 2 Split" at bounding box center [720, 229] width 48 height 14
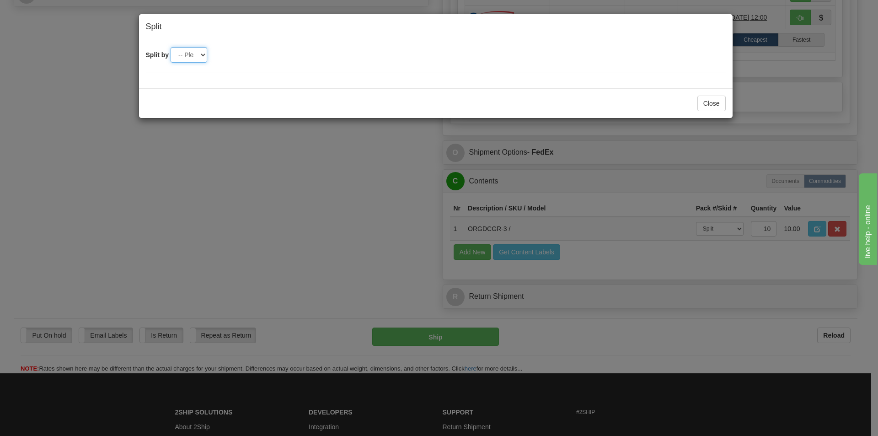
click at [199, 60] on select "-- Please select -- 2" at bounding box center [189, 55] width 37 height 16
click at [202, 86] on div "Split by -- Please select -- 2" at bounding box center [436, 64] width 594 height 48
click at [200, 59] on select "-- Please select -- 2" at bounding box center [189, 55] width 37 height 16
select select "2"
click at [171, 47] on select "-- Please select -- 2" at bounding box center [189, 55] width 37 height 16
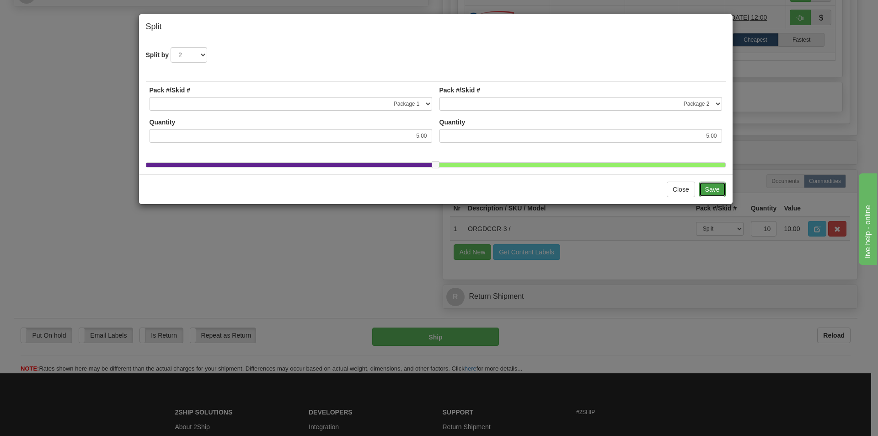
click at [713, 197] on button "Save" at bounding box center [712, 190] width 27 height 16
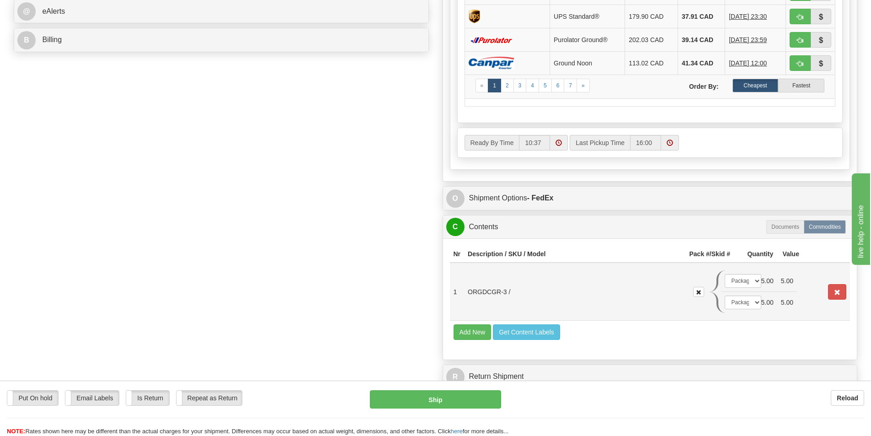
scroll to position [503, 0]
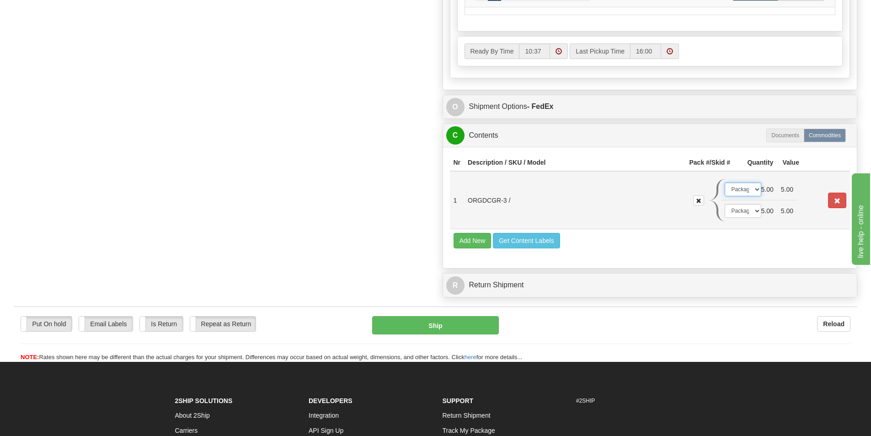
click at [744, 186] on select "-- Not Assigned -- Package 1 Package 2" at bounding box center [743, 189] width 37 height 14
click at [725, 182] on select "-- Not Assigned -- Package 1 Package 2" at bounding box center [743, 189] width 37 height 14
click at [746, 210] on select "-- Not Assigned -- Package 1 Package 2" at bounding box center [743, 211] width 37 height 14
click at [725, 204] on select "-- Not Assigned -- Package 1 Package 2" at bounding box center [743, 211] width 37 height 14
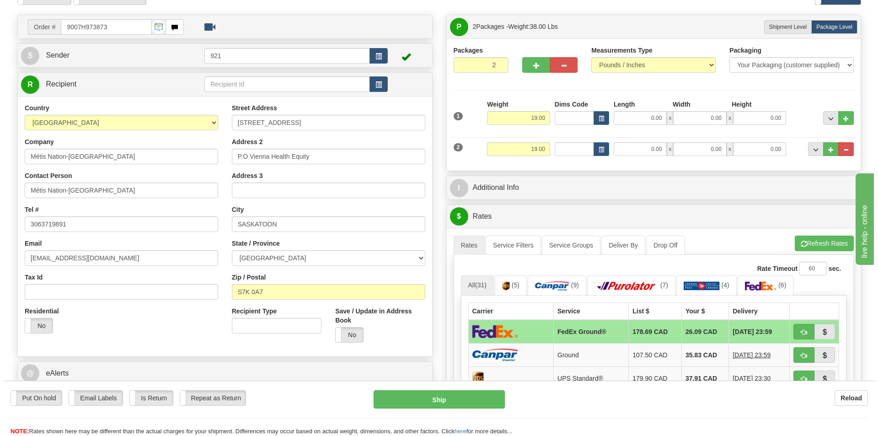
scroll to position [46, 0]
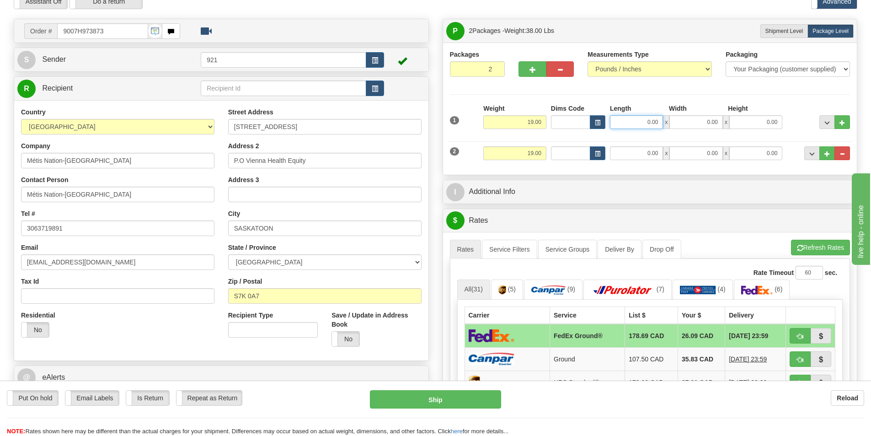
click at [644, 121] on input "0.00" at bounding box center [636, 122] width 53 height 14
type input "6.00"
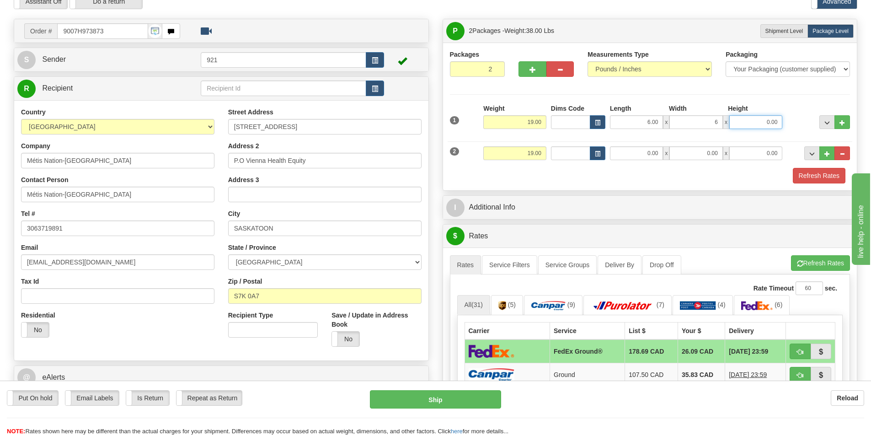
type input "6.00"
click at [641, 158] on input "0.00" at bounding box center [636, 153] width 53 height 14
type input "6.00"
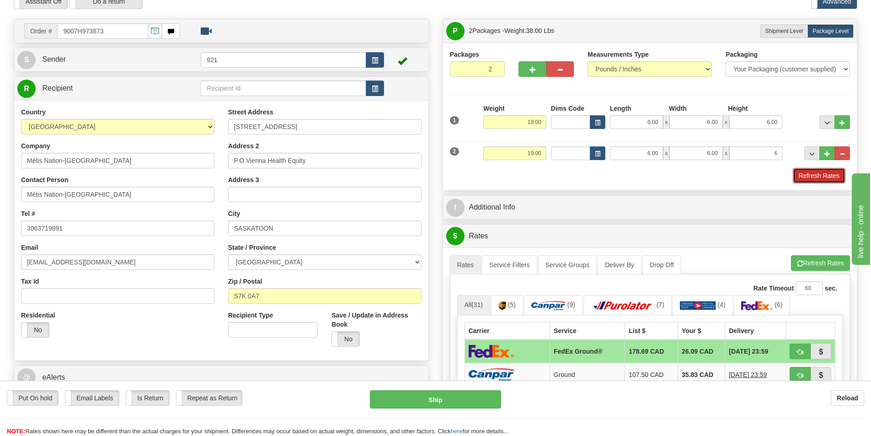
type input "6.00"
click at [831, 179] on button "Refresh Rates" at bounding box center [819, 176] width 53 height 16
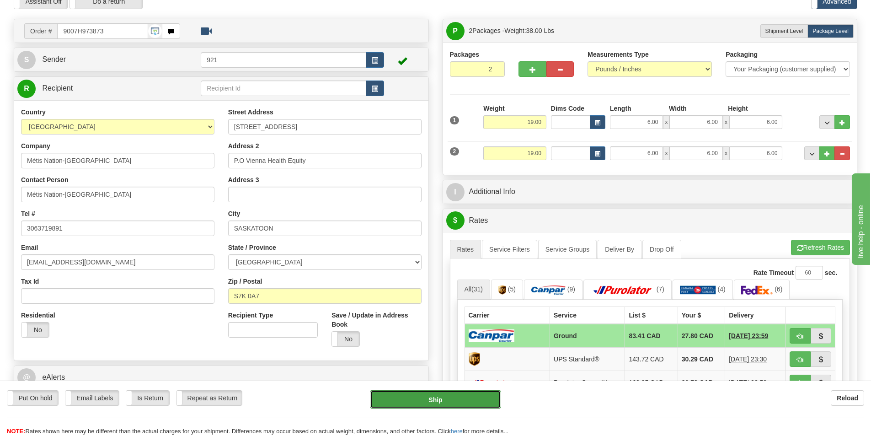
click at [463, 397] on button "Ship" at bounding box center [435, 399] width 131 height 18
type input "1"
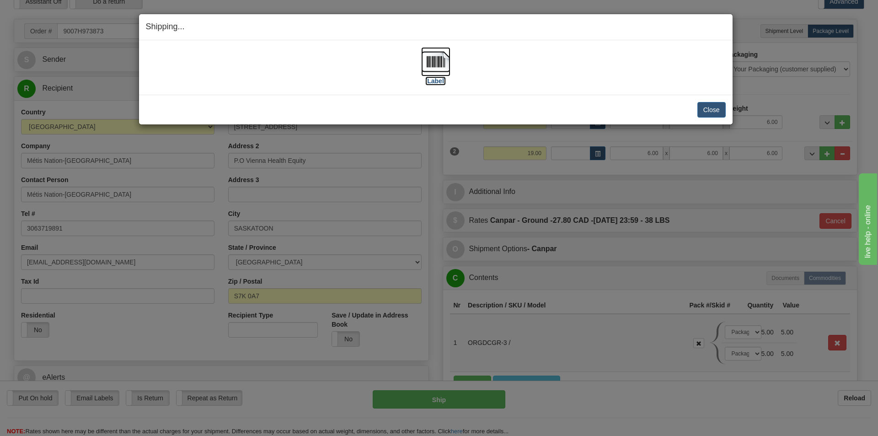
click at [423, 53] on img at bounding box center [435, 61] width 29 height 29
click at [708, 111] on button "Close" at bounding box center [711, 110] width 28 height 16
